Goal: Transaction & Acquisition: Purchase product/service

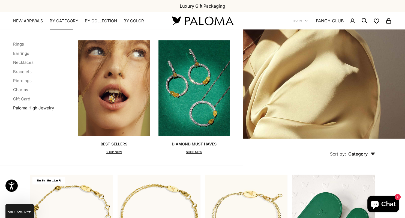
click at [40, 107] on link "Paloma High Jewelry" at bounding box center [33, 107] width 41 height 5
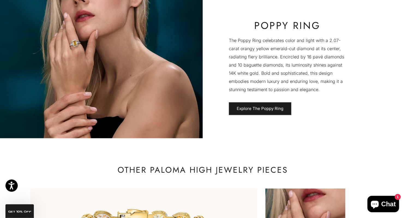
scroll to position [1416, 0]
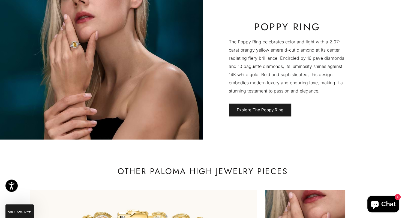
click at [247, 117] on image-with-text "Poppy Ring The Poppy Ring celebrates color and light with a 2.07-carat orangy y…" at bounding box center [202, 69] width 405 height 142
click at [248, 108] on link "Explore The Poppy Ring" at bounding box center [260, 110] width 62 height 13
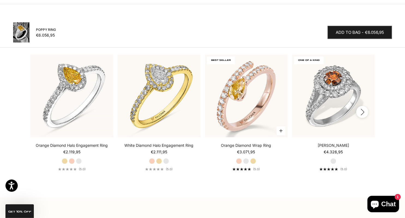
scroll to position [607, 0]
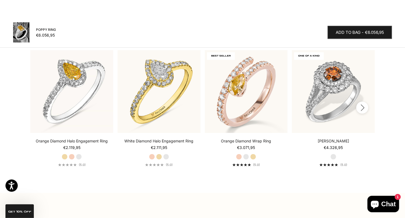
click at [364, 111] on icon "button" at bounding box center [362, 107] width 6 height 7
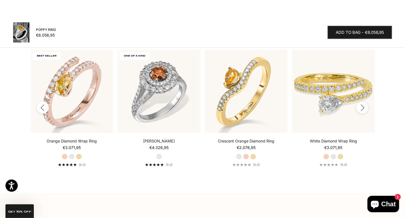
click at [364, 111] on icon "button" at bounding box center [362, 107] width 6 height 7
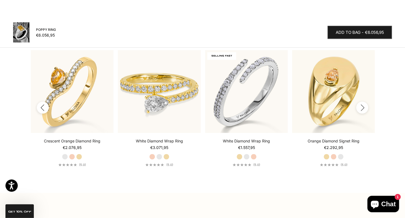
scroll to position [0, 348]
click at [364, 111] on icon "button" at bounding box center [362, 107] width 6 height 7
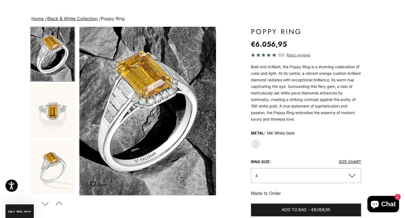
scroll to position [0, 0]
